Goal: Task Accomplishment & Management: Manage account settings

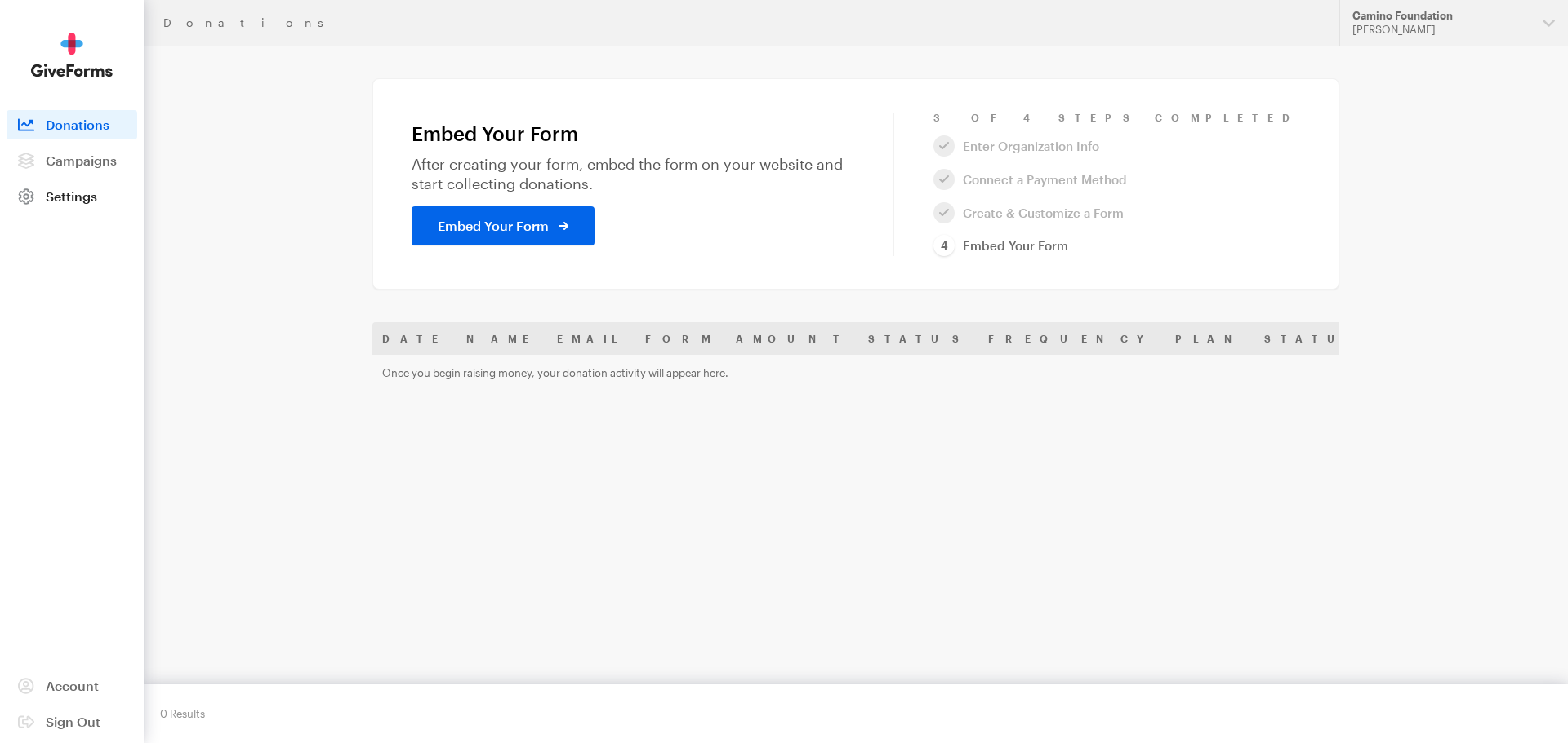
click at [71, 196] on span "Settings" at bounding box center [71, 197] width 51 height 16
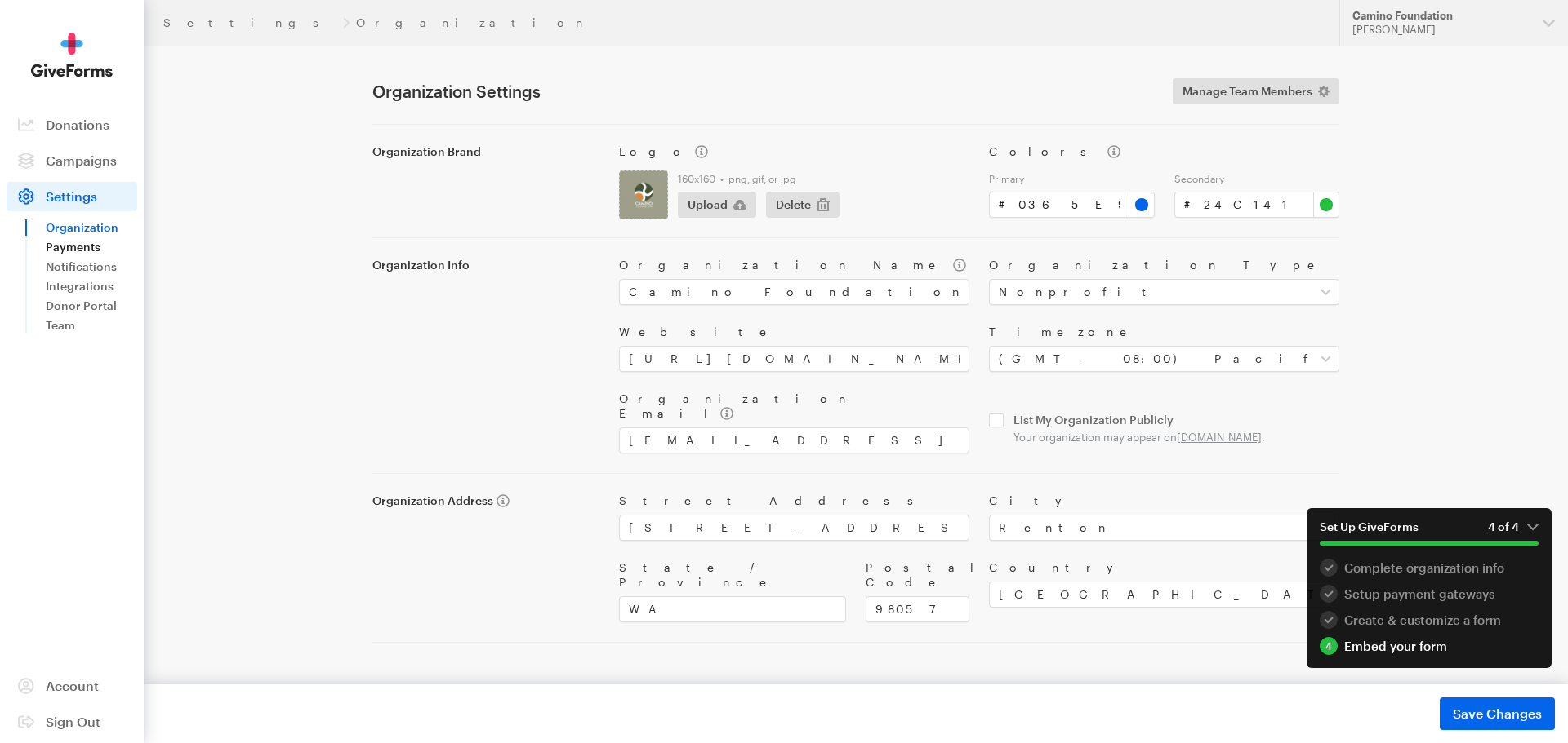
click at [57, 242] on link "Payments" at bounding box center [92, 247] width 92 height 19
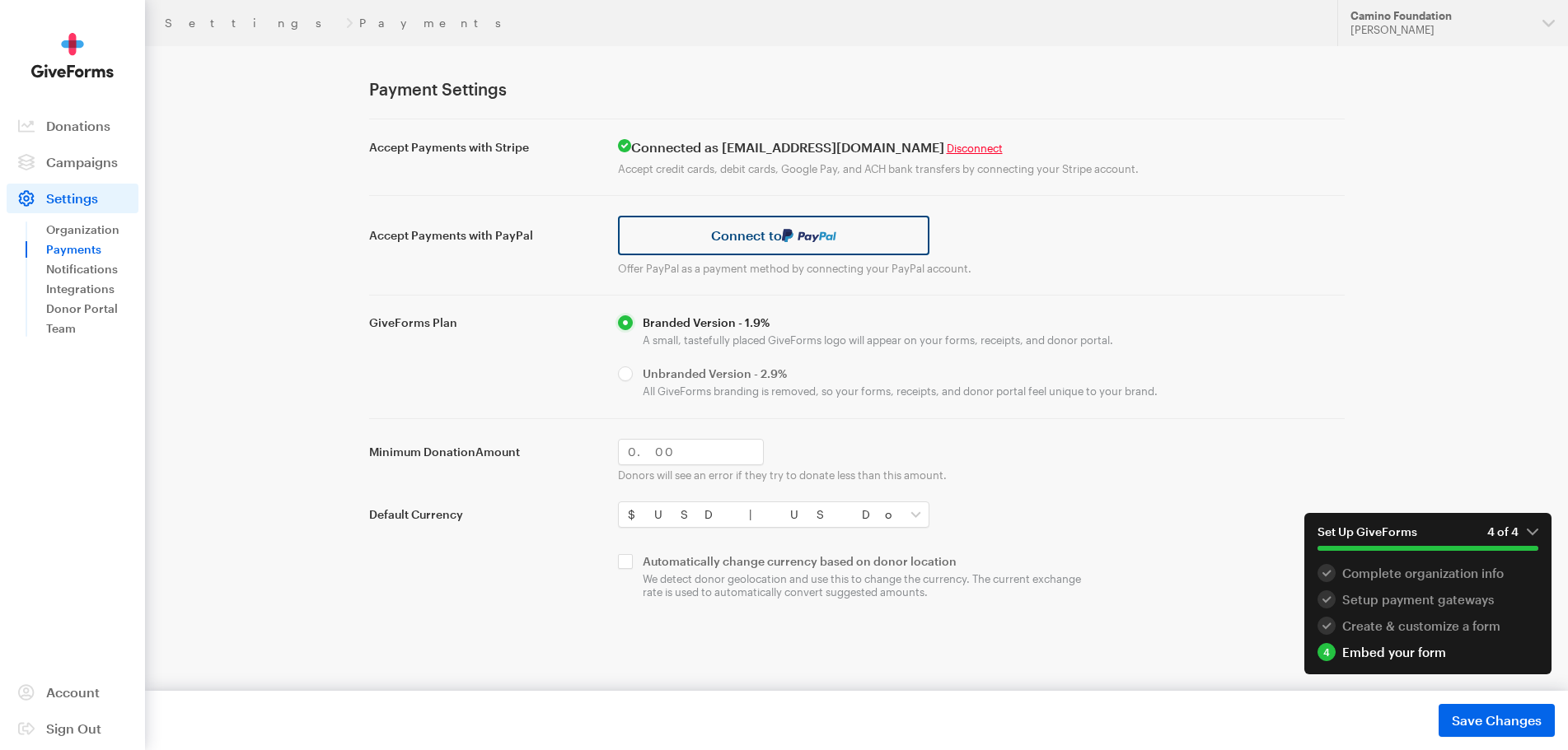
click at [773, 224] on link "Connect to" at bounding box center [773, 236] width 312 height 39
